Goal: Information Seeking & Learning: Learn about a topic

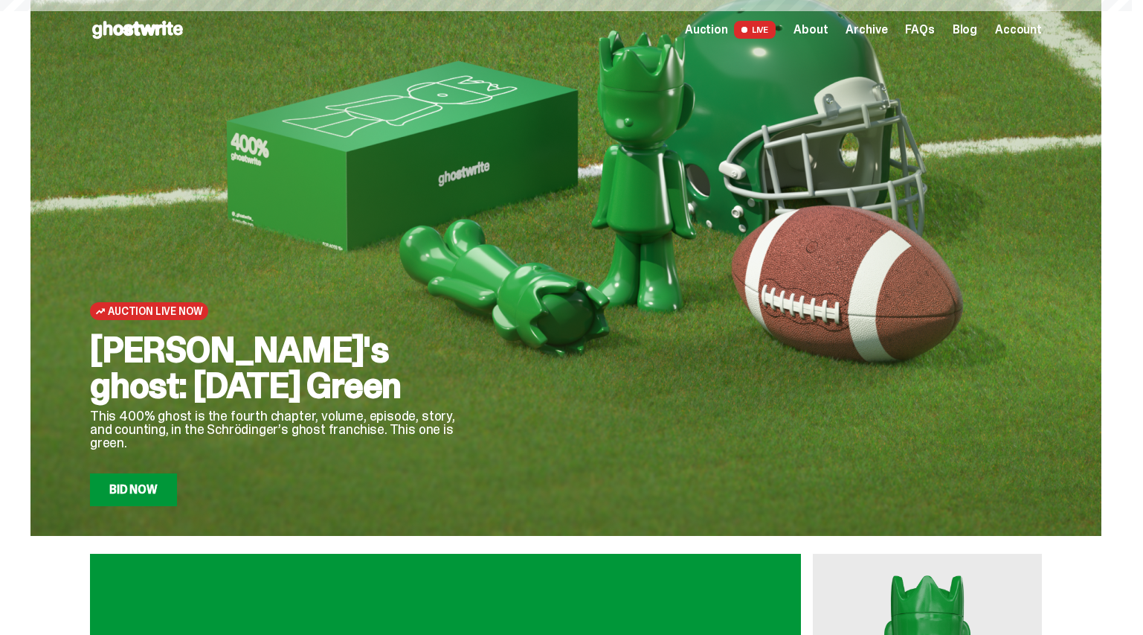
click at [751, 28] on span "LIVE" at bounding box center [755, 30] width 42 height 18
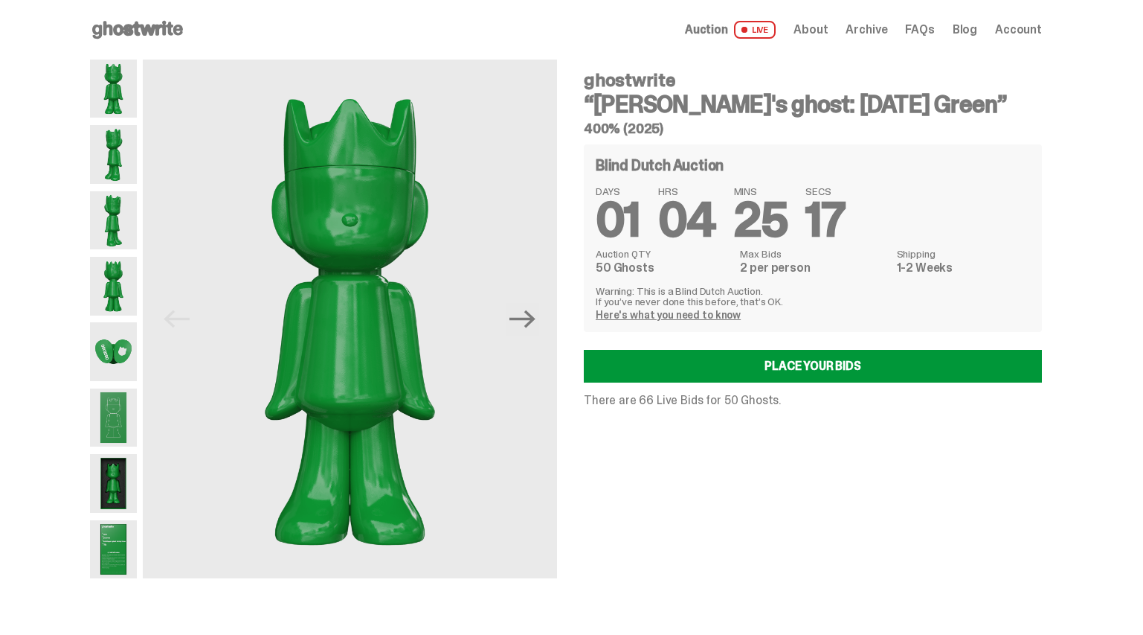
click at [107, 521] on img at bounding box center [113, 549] width 47 height 58
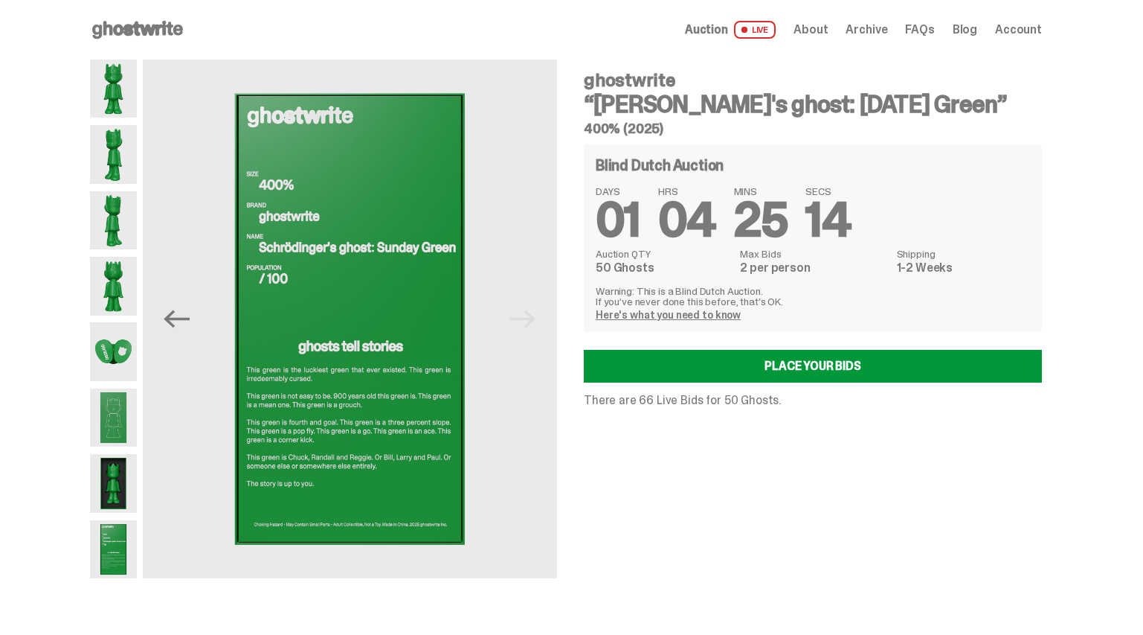
click at [127, 488] on img at bounding box center [113, 483] width 47 height 58
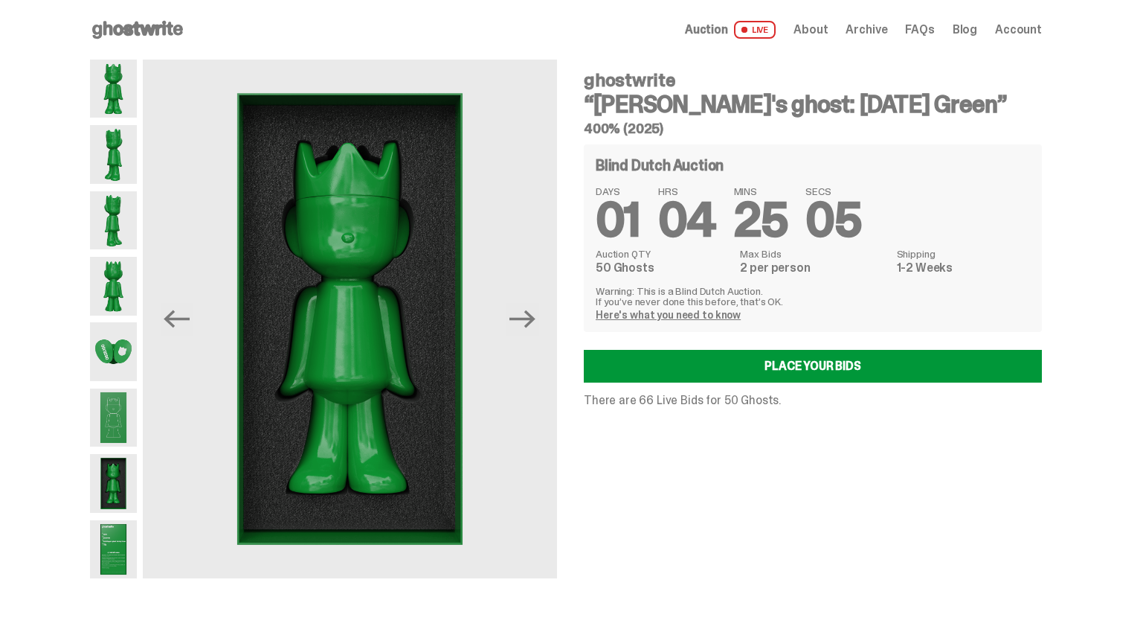
click at [934, 32] on span "FAQs" at bounding box center [919, 30] width 29 height 12
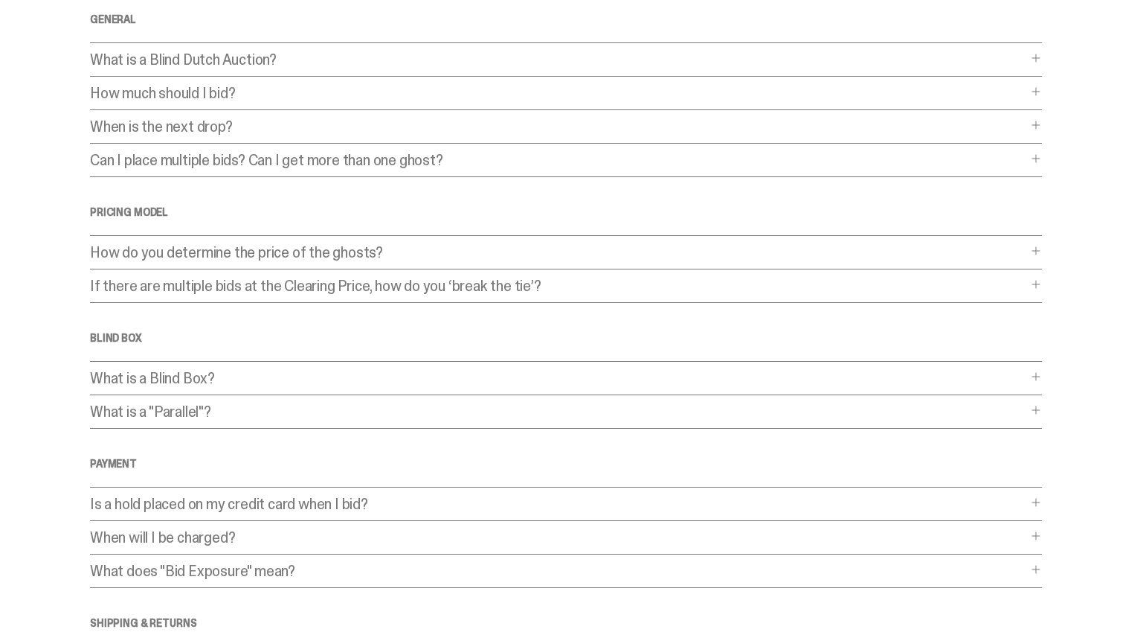
scroll to position [331, 0]
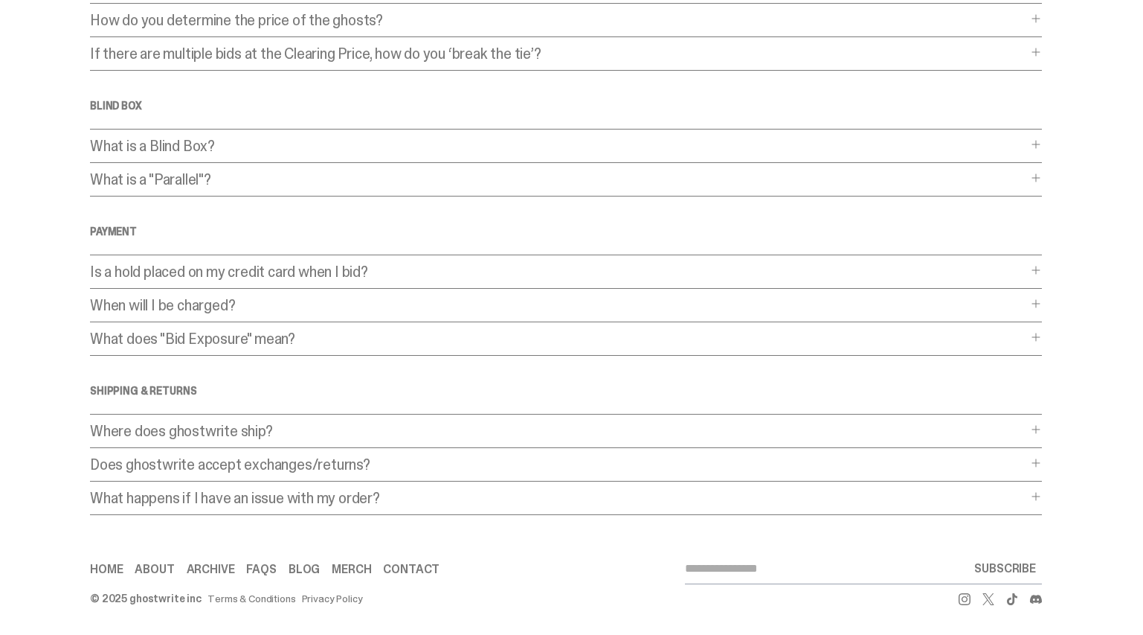
click at [719, 436] on p "Where does ghostwrite ship?" at bounding box center [558, 430] width 937 height 15
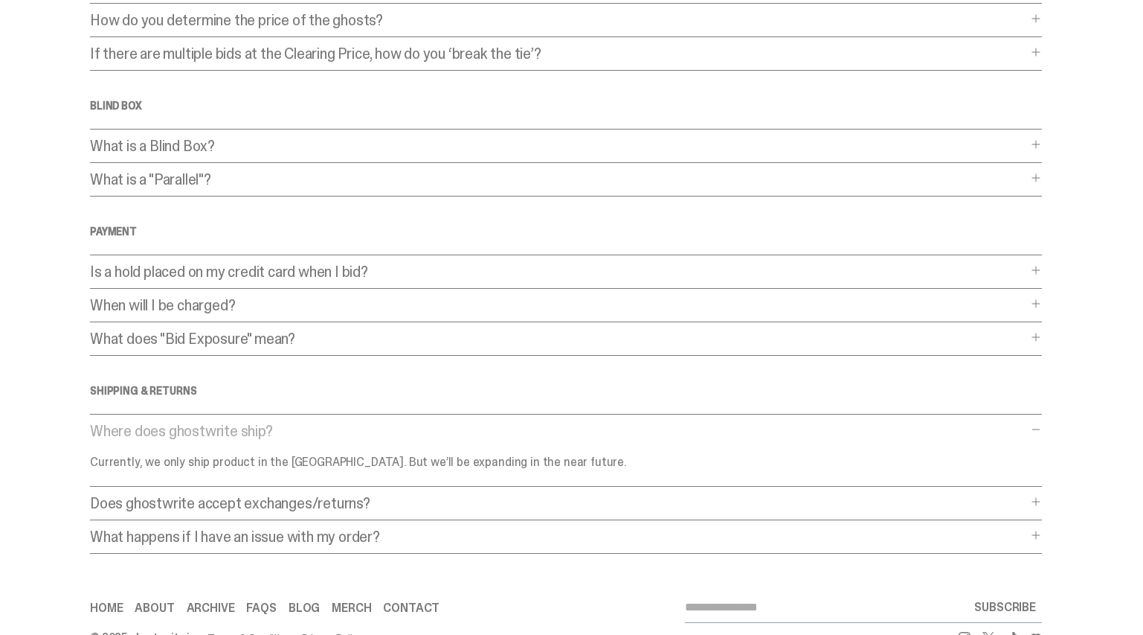
click at [633, 496] on p "Does ghostwrite accept exchanges/returns?" at bounding box center [558, 502] width 937 height 15
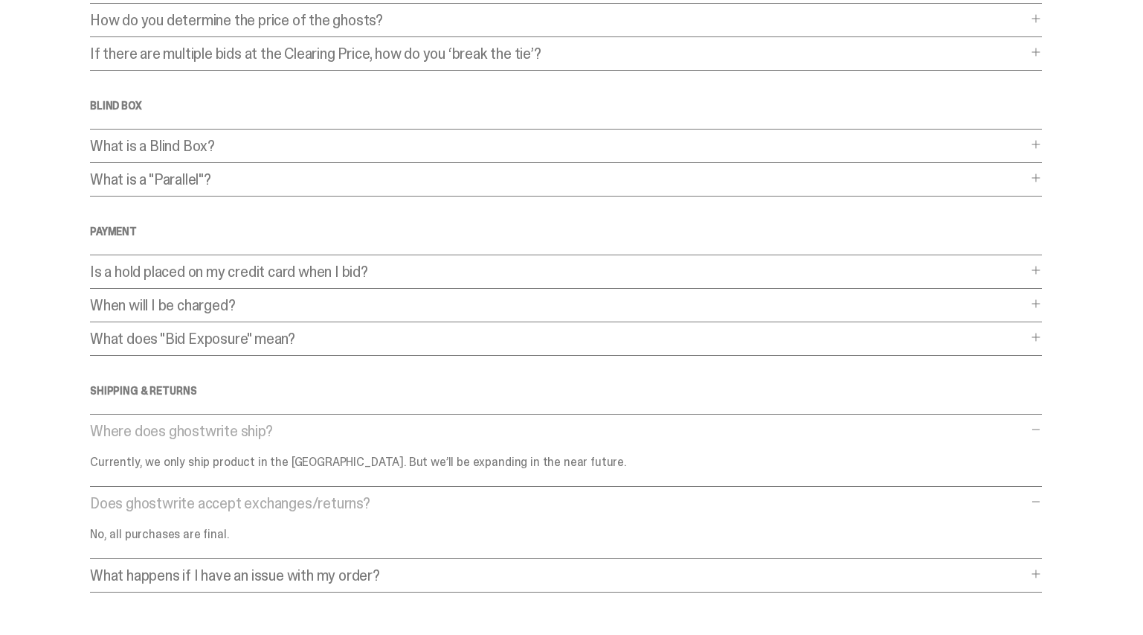
click at [449, 580] on p "What happens if I have an issue with my order?" at bounding box center [558, 575] width 937 height 15
